Goal: Task Accomplishment & Management: Use online tool/utility

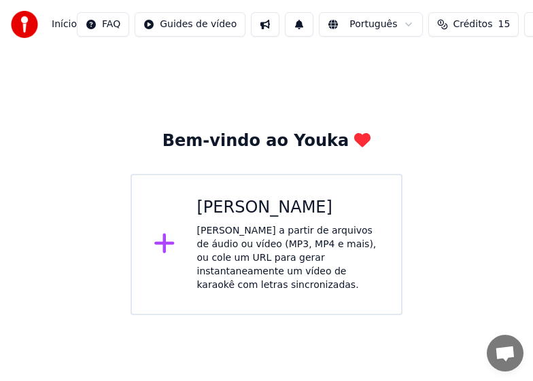
click at [288, 224] on div "[PERSON_NAME] a partir de arquivos de áudio ou vídeo (MP3, MP4 e mais), ou cole…" at bounding box center [288, 258] width 183 height 68
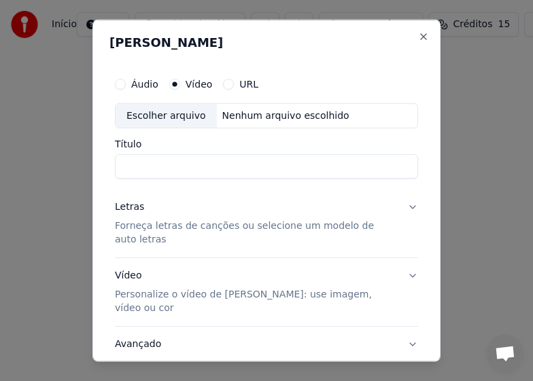
click at [164, 111] on div "Escolher arquivo" at bounding box center [166, 115] width 101 height 24
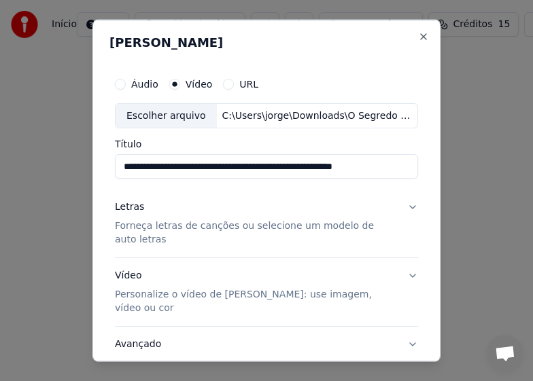
click at [400, 167] on input "**********" at bounding box center [266, 166] width 303 height 24
type input "*"
type input "**********"
click at [153, 230] on p "Forneça letras de canções ou selecione um modelo de auto letras" at bounding box center [255, 233] width 281 height 27
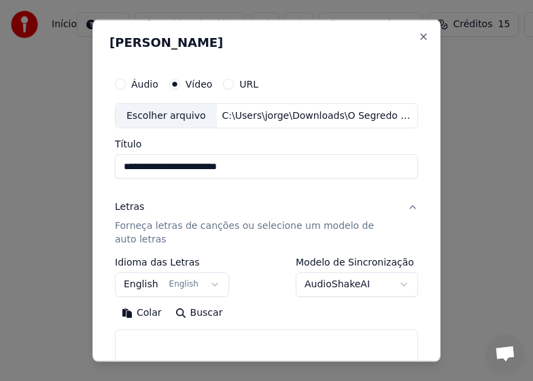
scroll to position [68, 0]
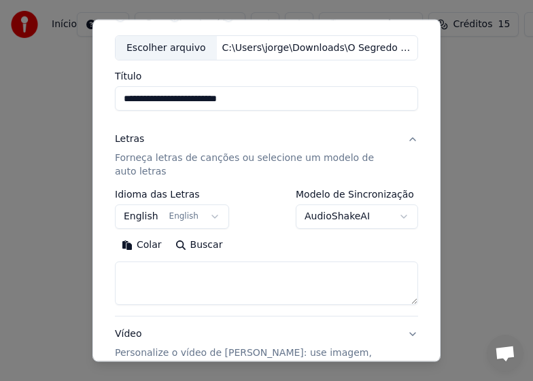
click at [134, 277] on textarea at bounding box center [266, 284] width 303 height 44
click at [137, 241] on button "Colar" at bounding box center [142, 246] width 54 height 22
click at [164, 276] on textarea "******" at bounding box center [261, 284] width 292 height 44
type textarea "*"
click at [148, 247] on button "Colar" at bounding box center [142, 246] width 54 height 22
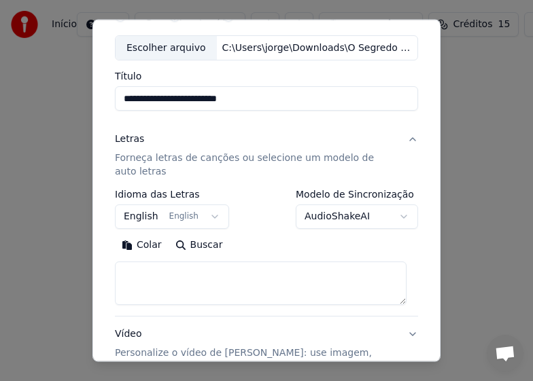
type textarea "**********"
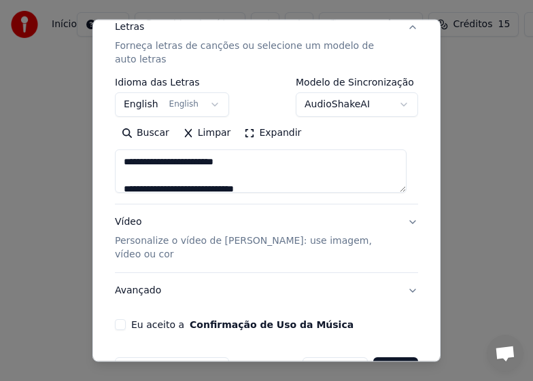
scroll to position [204, 0]
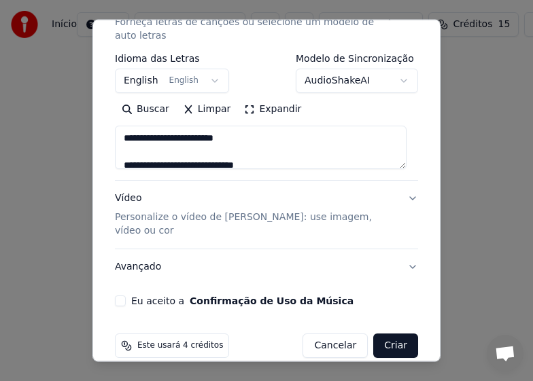
click at [290, 218] on p "Personalize o vídeo de [PERSON_NAME]: use imagem, vídeo ou cor" at bounding box center [255, 224] width 281 height 27
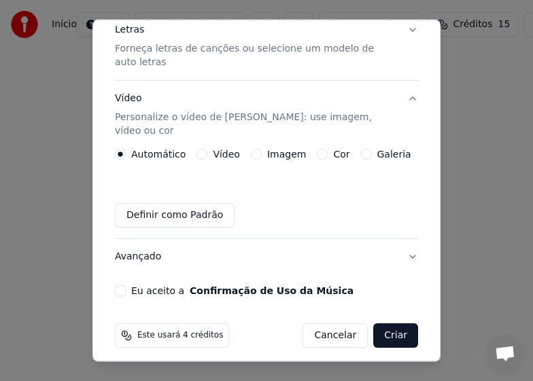
scroll to position [172, 0]
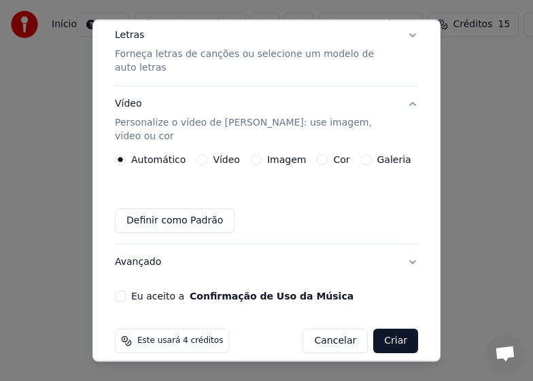
click at [256, 154] on div "Imagem" at bounding box center [278, 159] width 55 height 11
click at [251, 154] on button "Imagem" at bounding box center [256, 159] width 11 height 11
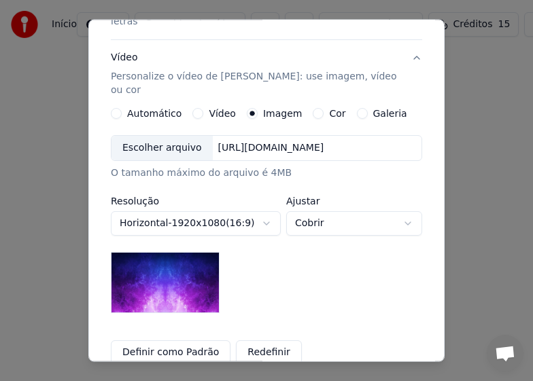
scroll to position [240, 0]
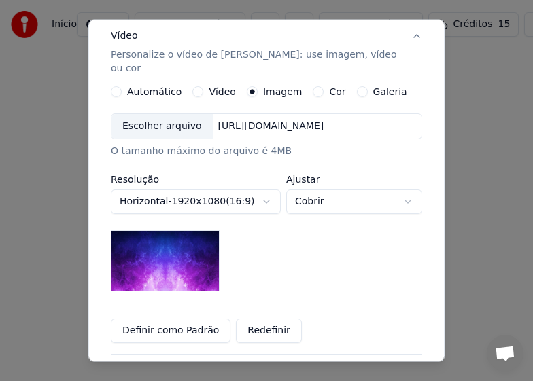
click at [150, 233] on img at bounding box center [165, 260] width 109 height 61
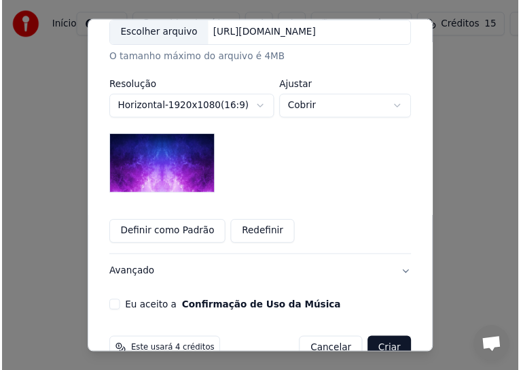
scroll to position [337, 0]
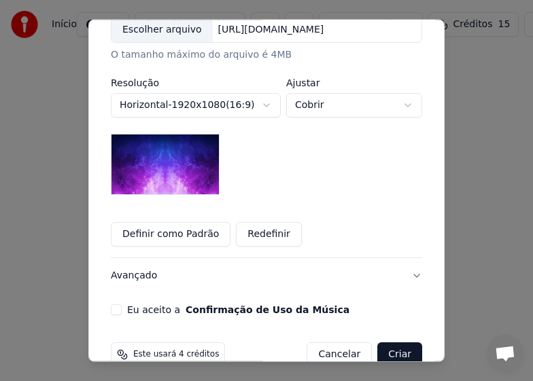
click at [111, 305] on button "Eu aceito a Confirmação de Uso da Música" at bounding box center [116, 310] width 11 height 11
click at [394, 343] on button "Criar" at bounding box center [399, 355] width 45 height 24
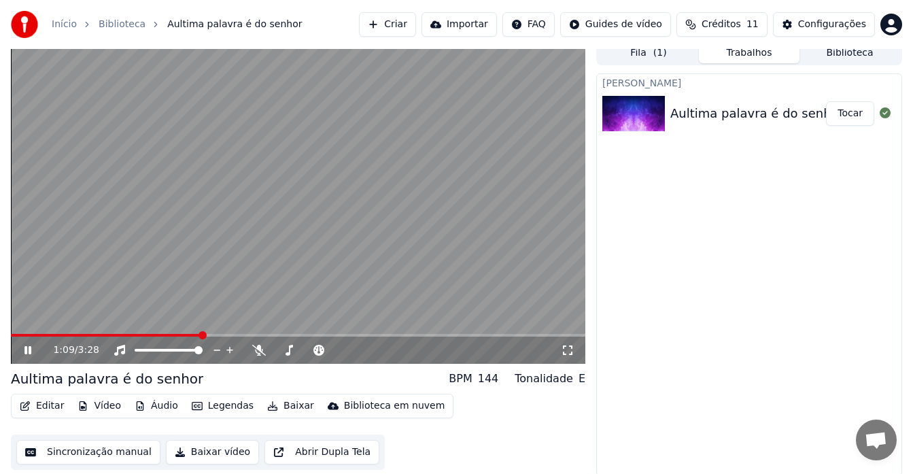
scroll to position [10, 0]
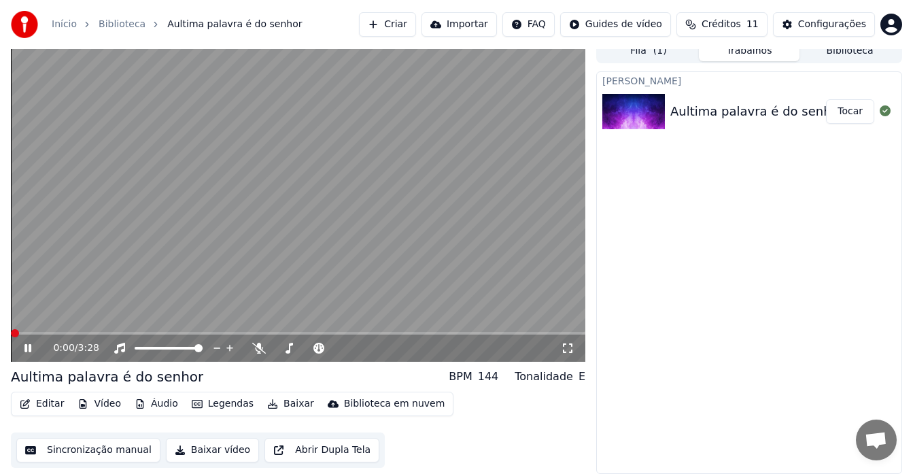
click at [11, 335] on span at bounding box center [15, 333] width 8 height 8
click at [344, 320] on video at bounding box center [298, 200] width 574 height 323
click at [176, 250] on video at bounding box center [298, 200] width 574 height 323
click at [49, 381] on button "Editar" at bounding box center [41, 403] width 55 height 19
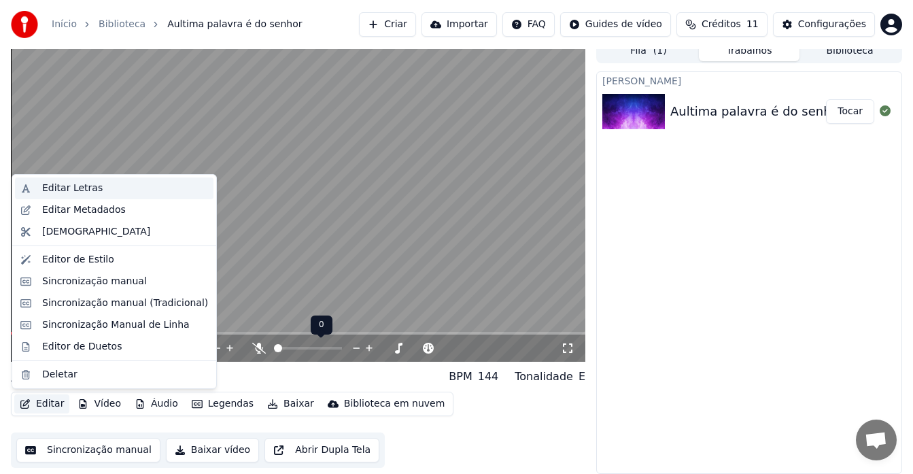
click at [87, 188] on div "Editar Letras" at bounding box center [72, 189] width 61 height 14
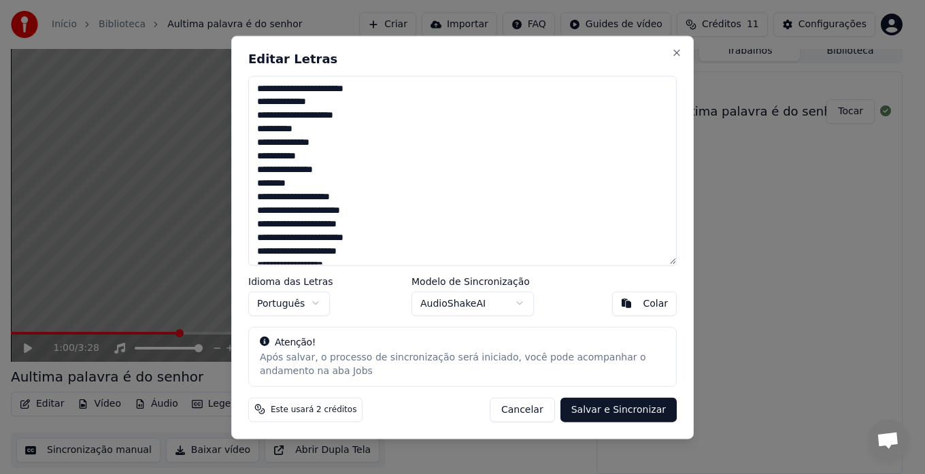
click at [258, 197] on textarea "**********" at bounding box center [462, 170] width 428 height 190
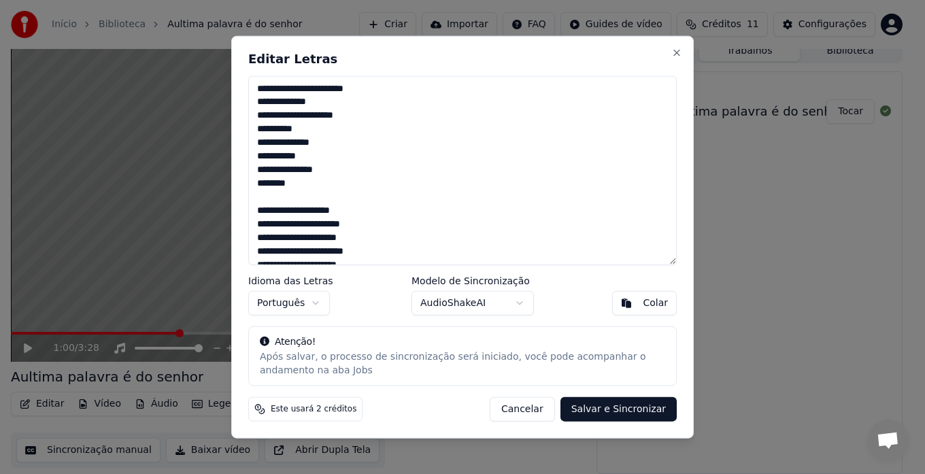
click at [289, 222] on textarea "**********" at bounding box center [462, 170] width 428 height 190
type textarea "**********"
click at [532, 381] on button "Salvar e Sincronizar" at bounding box center [618, 409] width 116 height 24
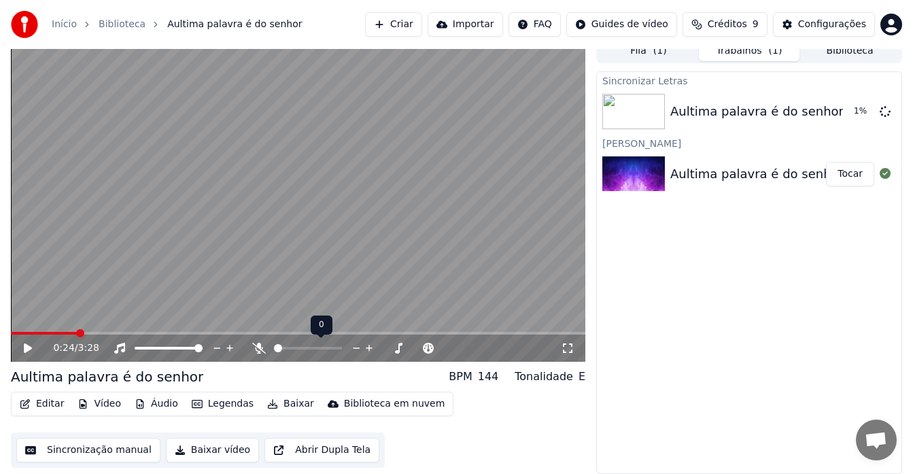
click at [77, 337] on span at bounding box center [80, 333] width 8 height 8
click at [24, 347] on icon at bounding box center [37, 348] width 31 height 11
click at [532, 107] on div "Aultima palavra é do senhor" at bounding box center [756, 111] width 173 height 19
click at [532, 119] on img at bounding box center [633, 111] width 63 height 35
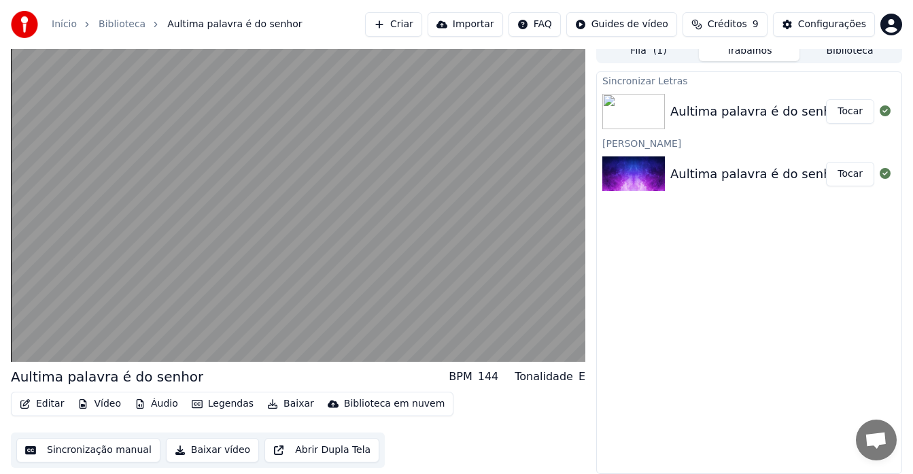
click at [532, 119] on img at bounding box center [633, 111] width 63 height 35
click at [532, 111] on button "Tocar" at bounding box center [850, 111] width 48 height 24
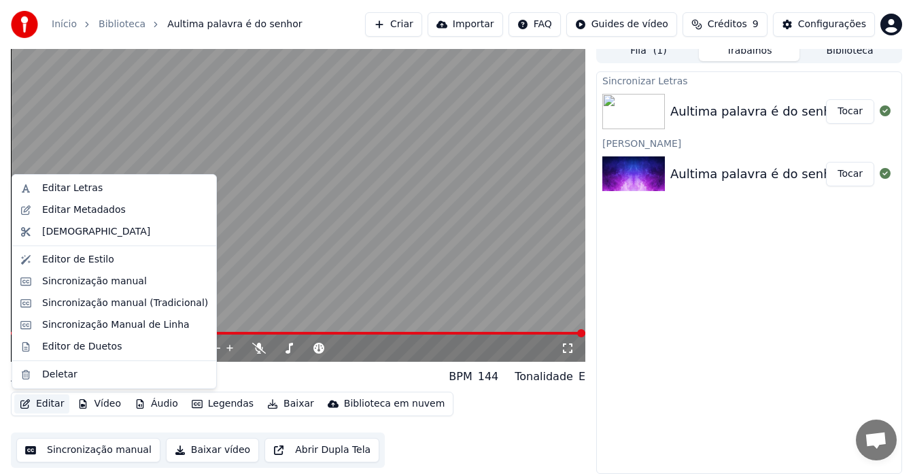
click at [48, 381] on button "Editar" at bounding box center [41, 403] width 55 height 19
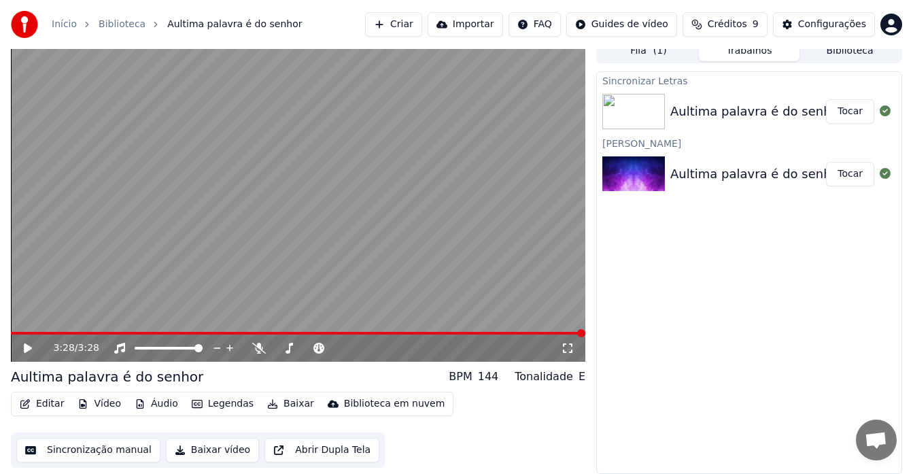
click at [21, 343] on div "3:28 / 3:28" at bounding box center [298, 348] width 564 height 14
click at [26, 347] on icon at bounding box center [28, 348] width 8 height 10
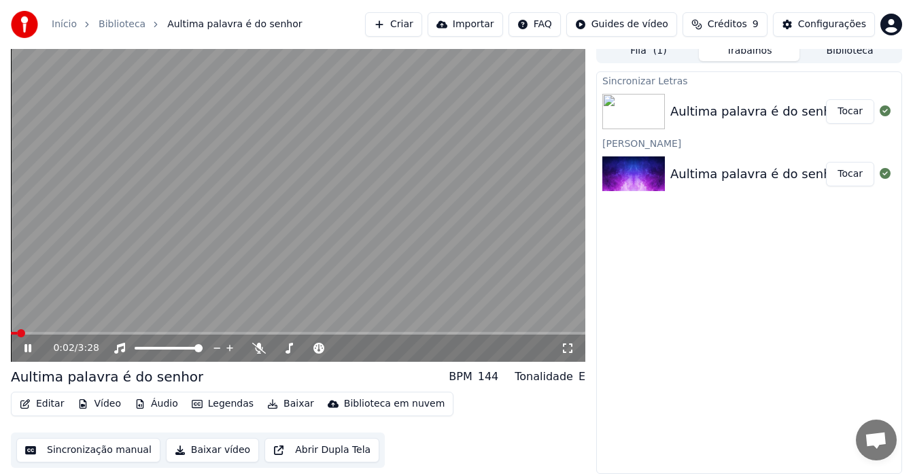
click at [241, 135] on video at bounding box center [298, 200] width 574 height 323
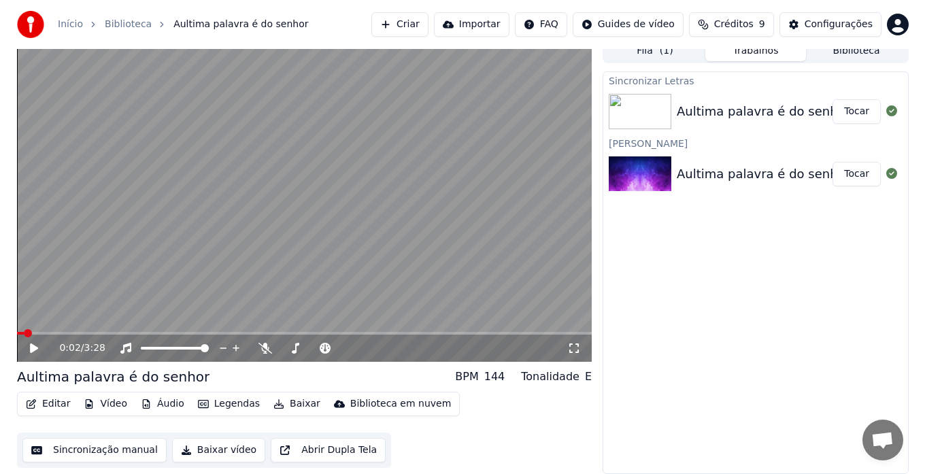
scroll to position [3, 0]
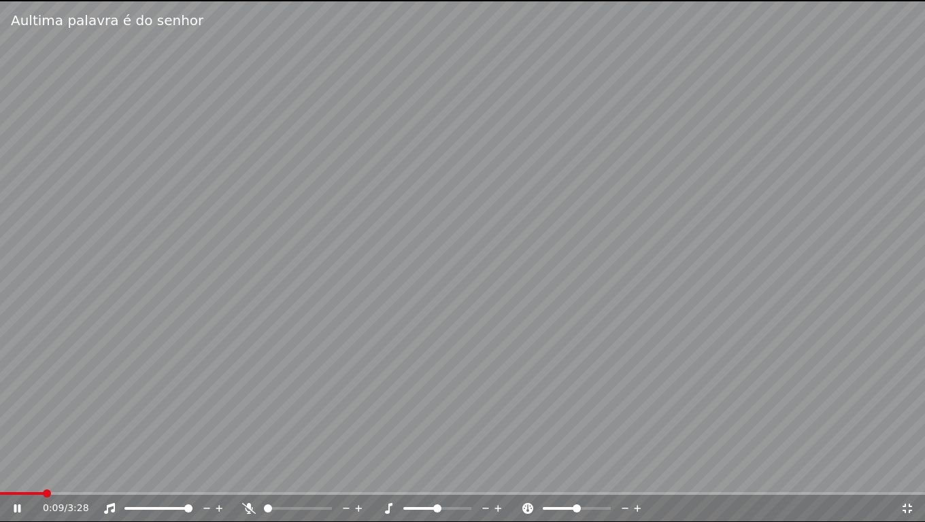
click at [532, 381] on icon at bounding box center [907, 508] width 14 height 11
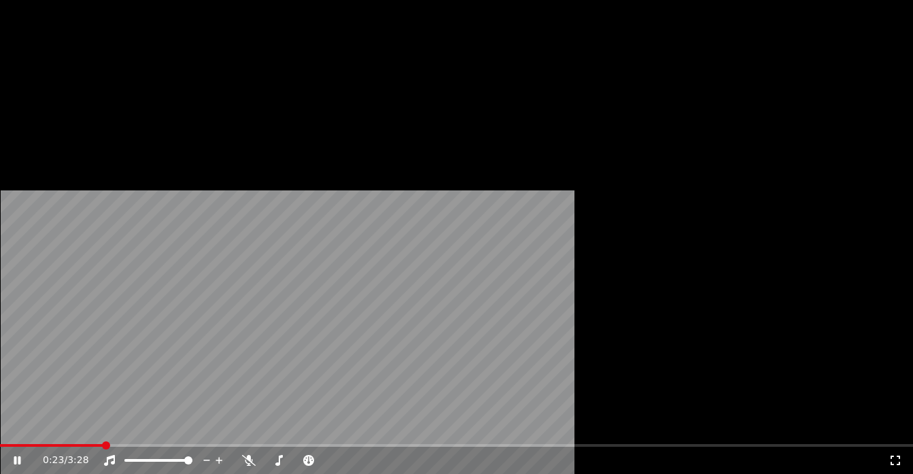
click at [221, 97] on button "Legendas" at bounding box center [222, 87] width 73 height 19
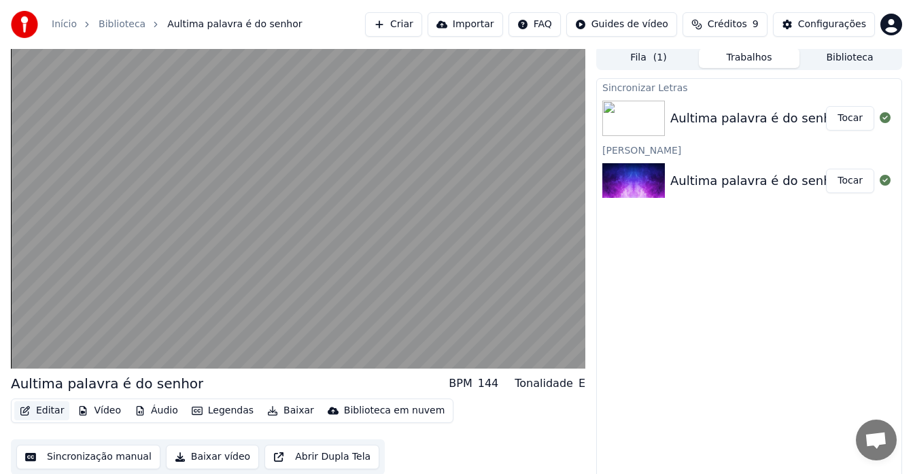
click at [48, 381] on button "Editar" at bounding box center [41, 410] width 55 height 19
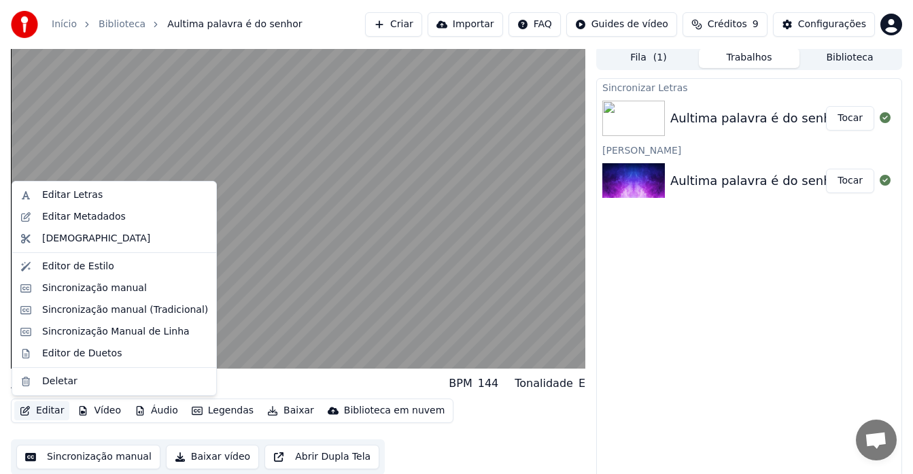
click at [48, 381] on button "Editar" at bounding box center [41, 410] width 55 height 19
click at [80, 197] on div "Editar Letras" at bounding box center [72, 195] width 61 height 14
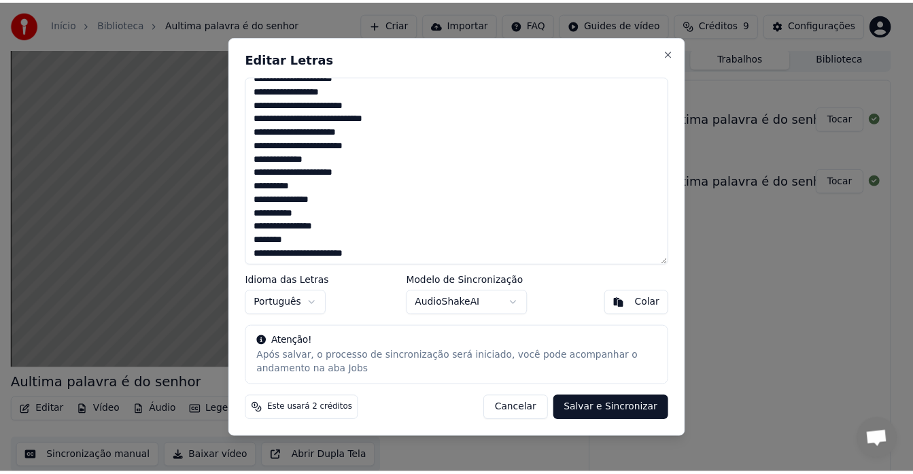
scroll to position [93, 0]
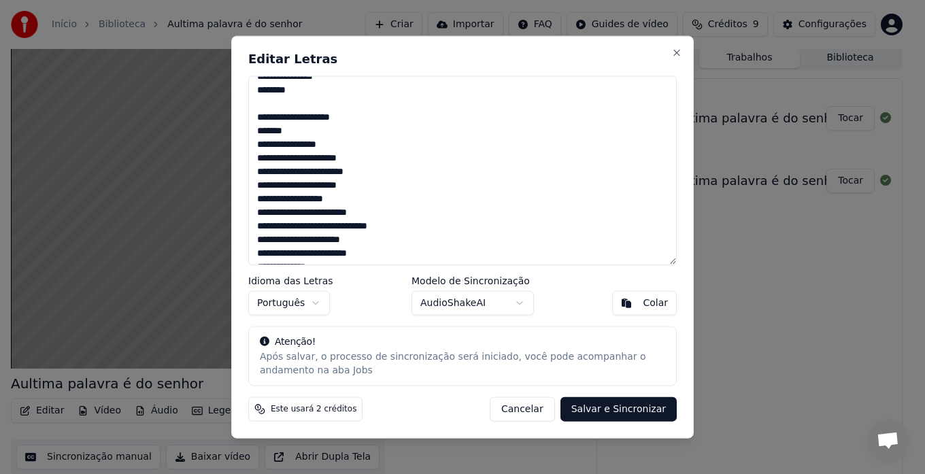
click at [520, 381] on button "Cancelar" at bounding box center [522, 409] width 65 height 24
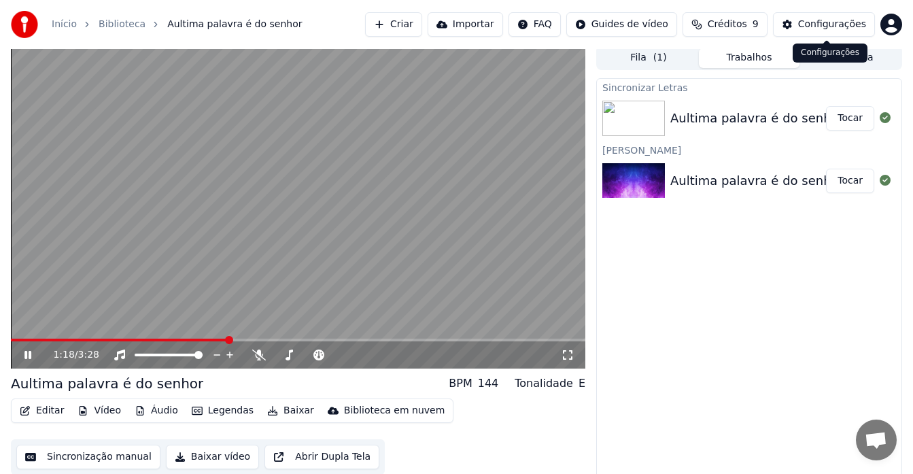
click at [532, 20] on button "Configurações" at bounding box center [824, 24] width 102 height 24
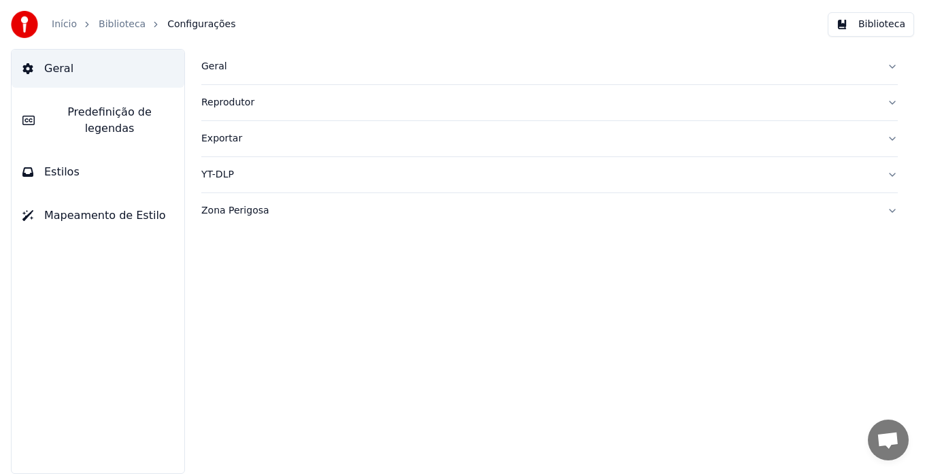
click at [203, 59] on button "Geral" at bounding box center [549, 66] width 696 height 35
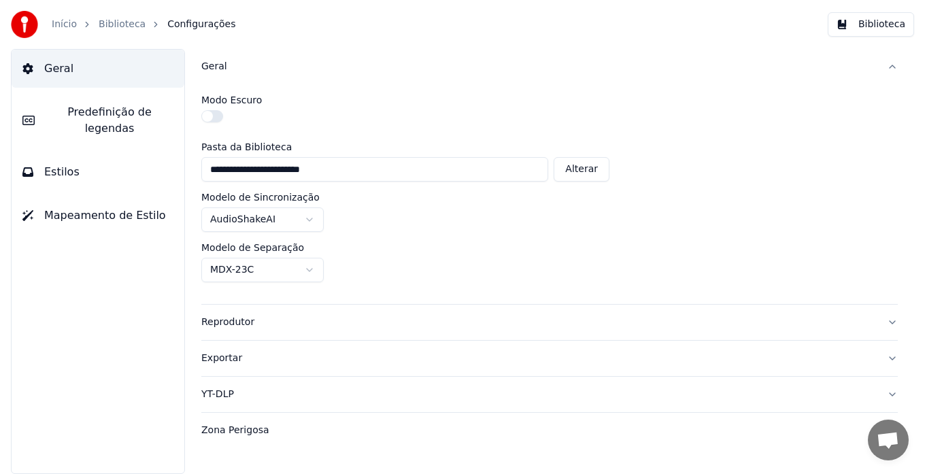
click at [207, 63] on div "Geral" at bounding box center [538, 67] width 674 height 14
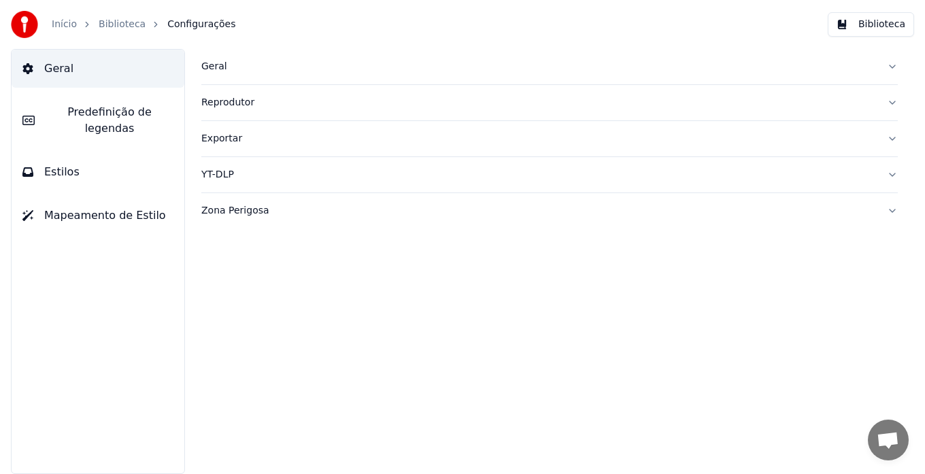
click at [111, 27] on link "Biblioteca" at bounding box center [122, 25] width 47 height 14
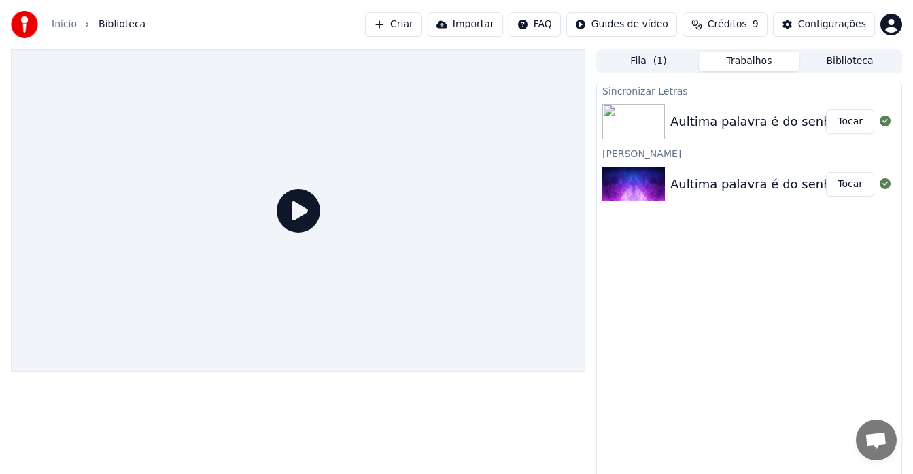
click at [532, 127] on button "Tocar" at bounding box center [850, 121] width 48 height 24
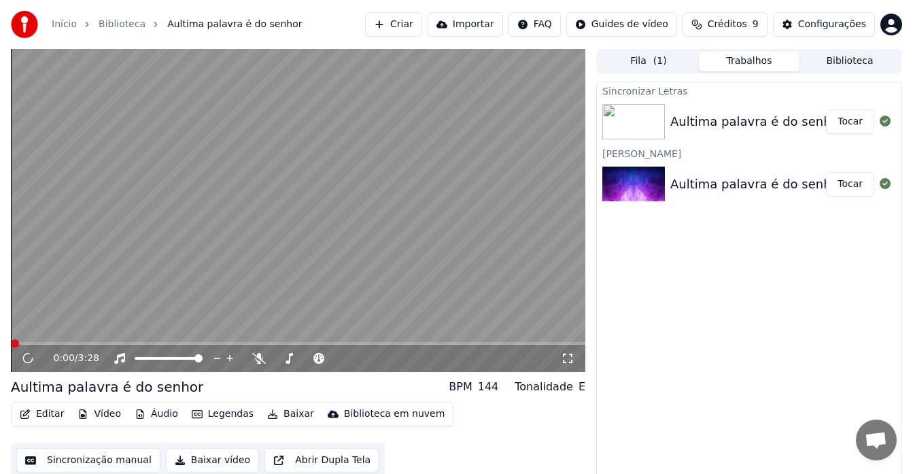
drag, startPoint x: 320, startPoint y: 270, endPoint x: 323, endPoint y: 257, distance: 13.2
click at [322, 271] on video at bounding box center [298, 210] width 574 height 323
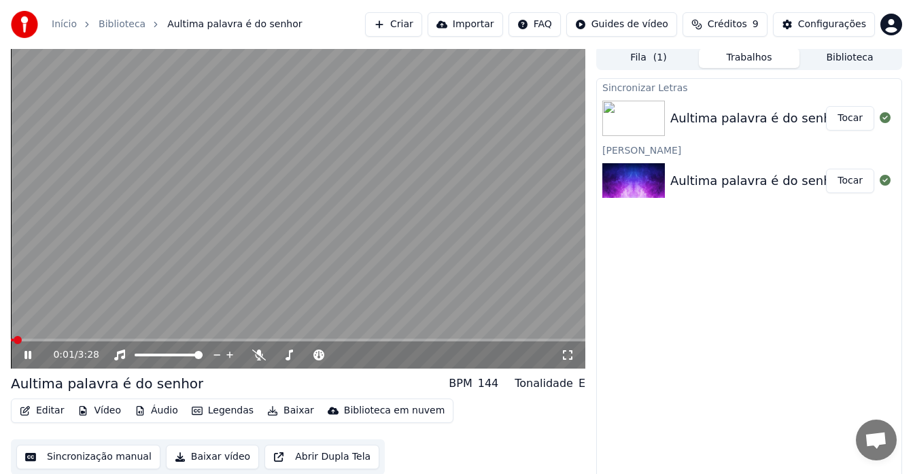
scroll to position [10, 0]
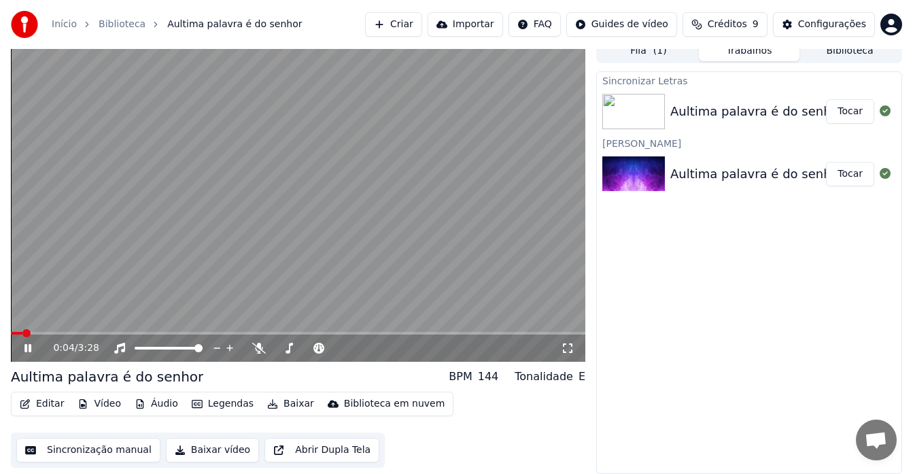
click at [19, 343] on div "0:04 / 3:28" at bounding box center [298, 348] width 564 height 14
click at [33, 349] on icon at bounding box center [37, 348] width 31 height 11
click at [44, 381] on button "Editar" at bounding box center [41, 403] width 55 height 19
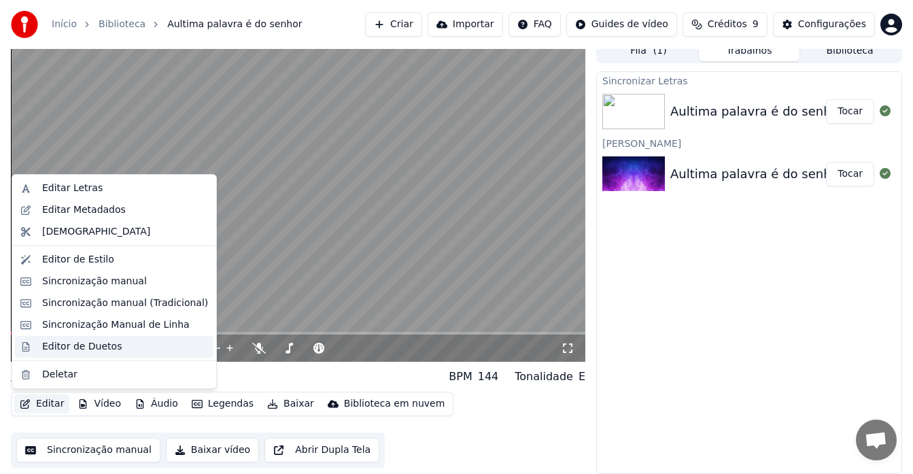
click at [37, 349] on div "Editor de Duetos" at bounding box center [114, 347] width 199 height 22
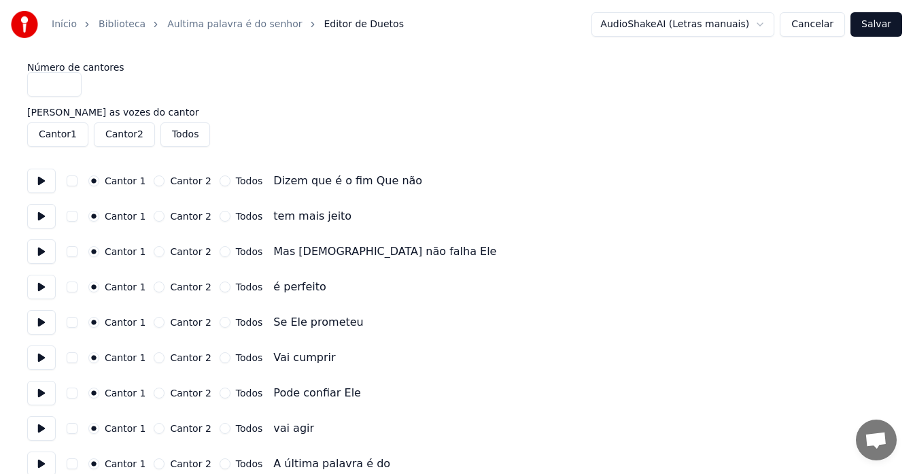
click at [532, 28] on button "Cancelar" at bounding box center [812, 24] width 65 height 24
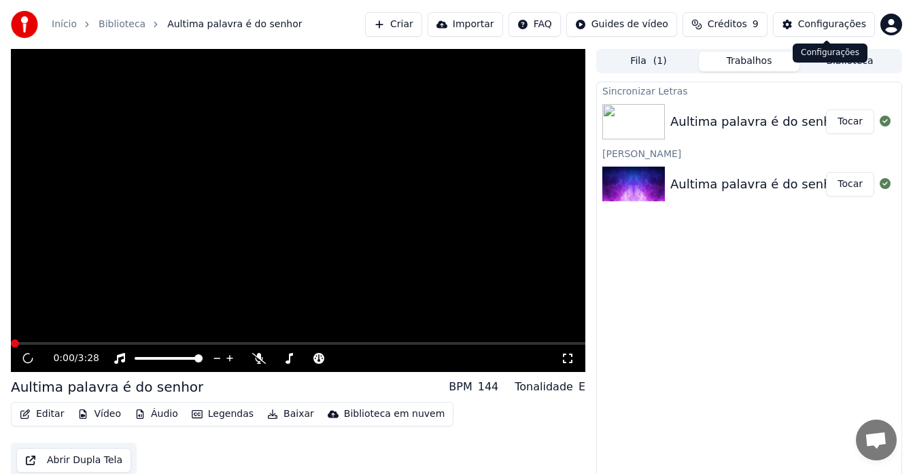
scroll to position [10, 0]
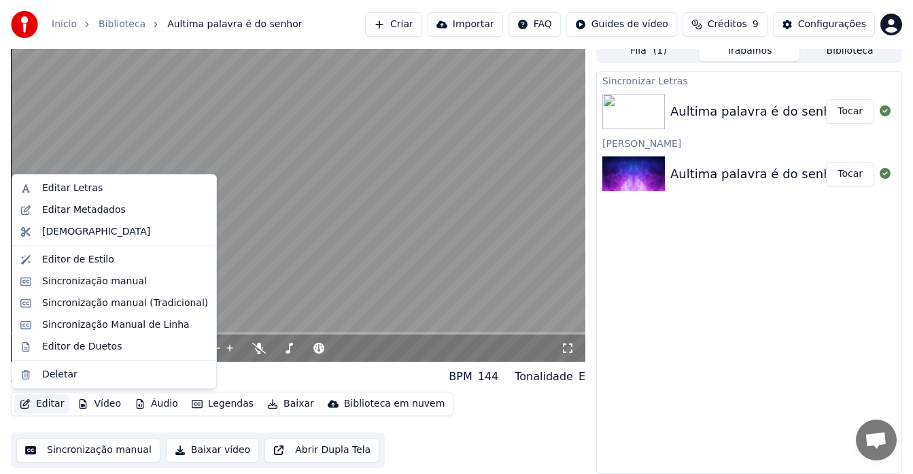
click at [41, 381] on button "Editar" at bounding box center [41, 403] width 55 height 19
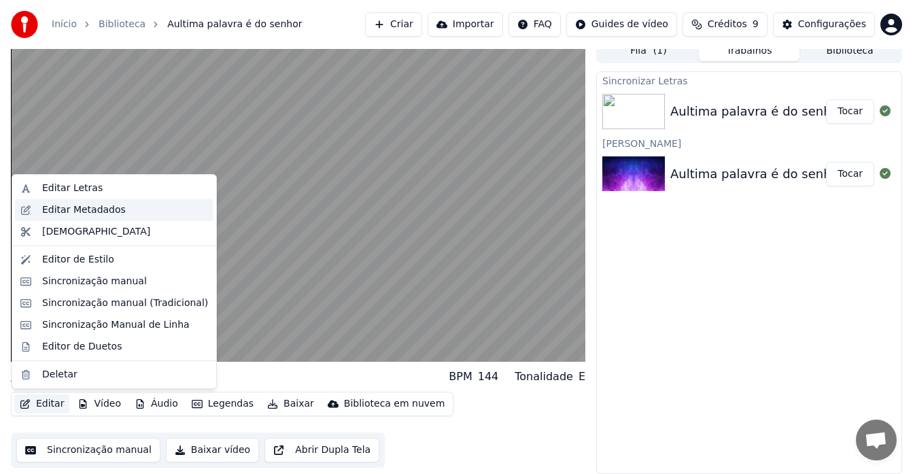
click at [103, 216] on div "Editar Metadados" at bounding box center [84, 210] width 84 height 14
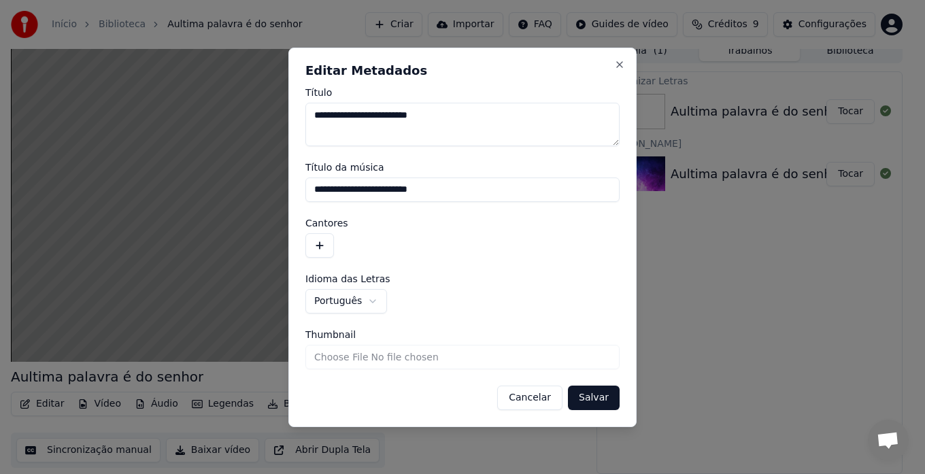
click at [322, 115] on textarea "**********" at bounding box center [462, 125] width 314 height 44
type textarea "**********"
click at [322, 189] on input "**********" at bounding box center [462, 189] width 314 height 24
type input "**********"
click at [532, 381] on button "Salvar" at bounding box center [594, 397] width 52 height 24
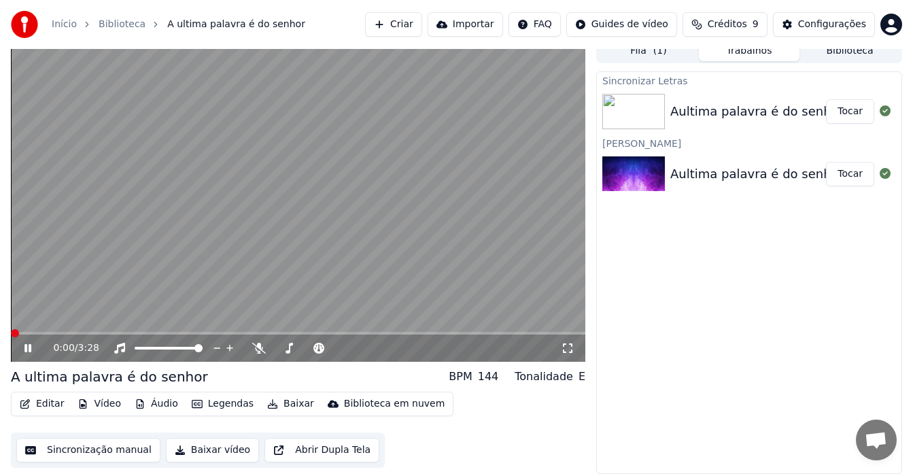
click at [11, 336] on span at bounding box center [15, 333] width 8 height 8
click at [532, 111] on div "Aultima palavra é do senhor" at bounding box center [756, 111] width 173 height 19
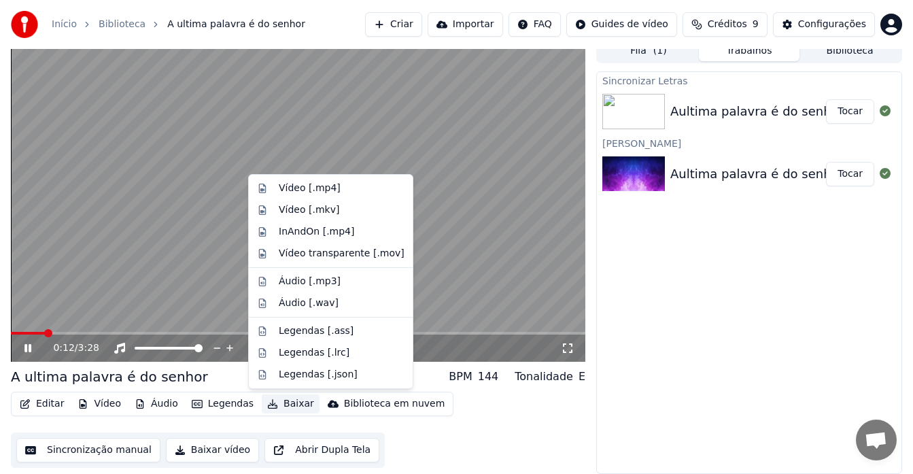
click at [280, 381] on button "Baixar" at bounding box center [291, 403] width 58 height 19
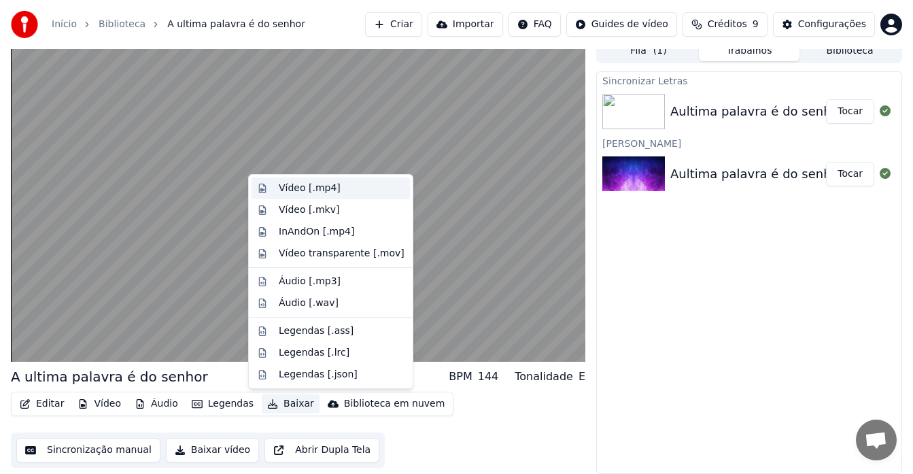
click at [302, 192] on div "Vídeo [.mp4]" at bounding box center [310, 189] width 62 height 14
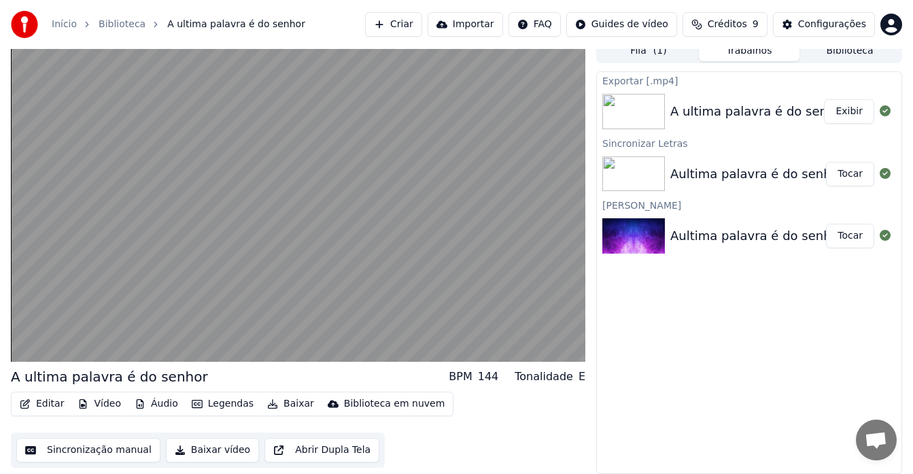
click at [532, 114] on button "Exibir" at bounding box center [849, 111] width 50 height 24
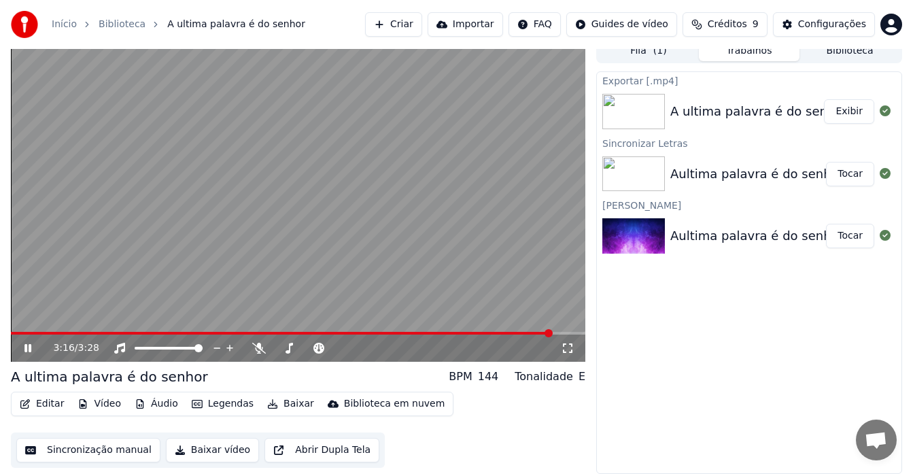
click at [17, 223] on video at bounding box center [298, 200] width 574 height 323
click at [532, 114] on button "Exibir" at bounding box center [849, 111] width 50 height 24
